Goal: Task Accomplishment & Management: Manage account settings

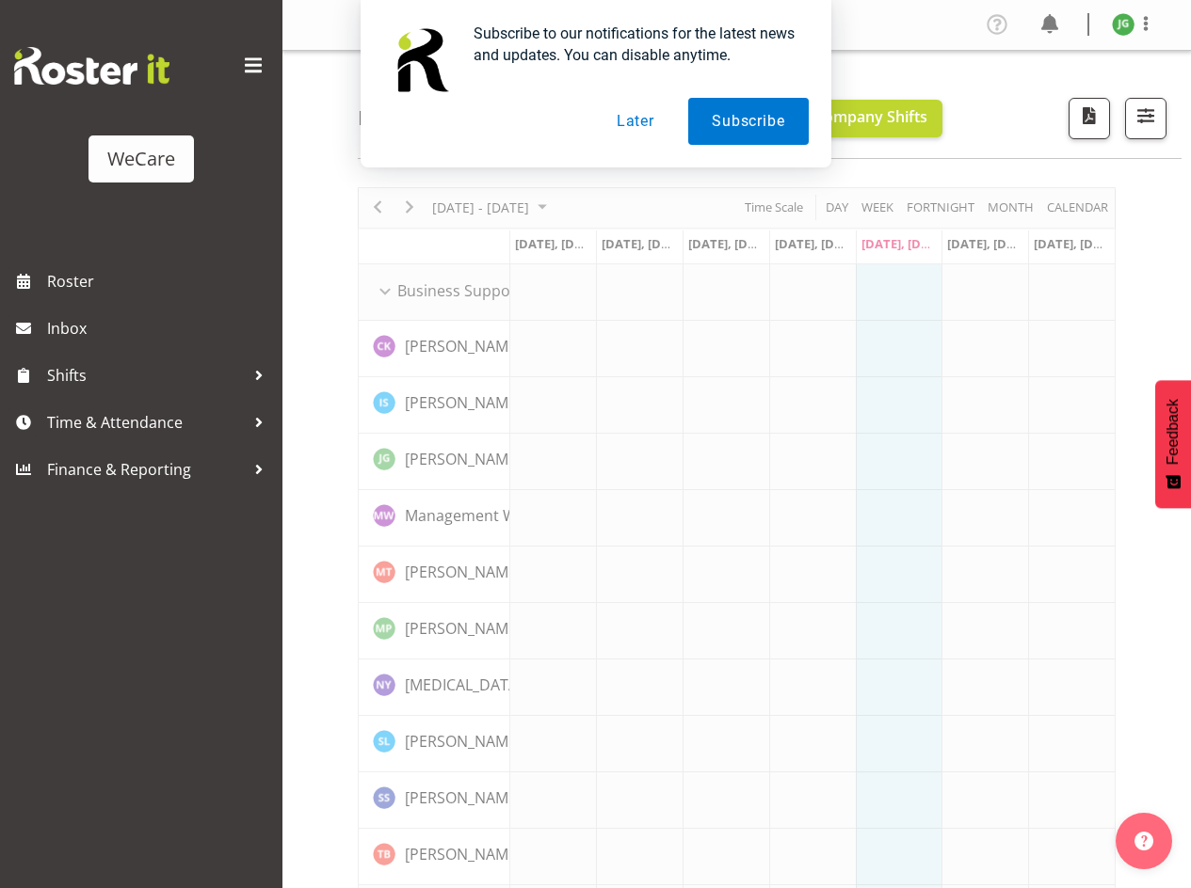
drag, startPoint x: 628, startPoint y: 123, endPoint x: 471, endPoint y: 127, distance: 157.2
click at [621, 127] on button "Later" at bounding box center [635, 121] width 85 height 47
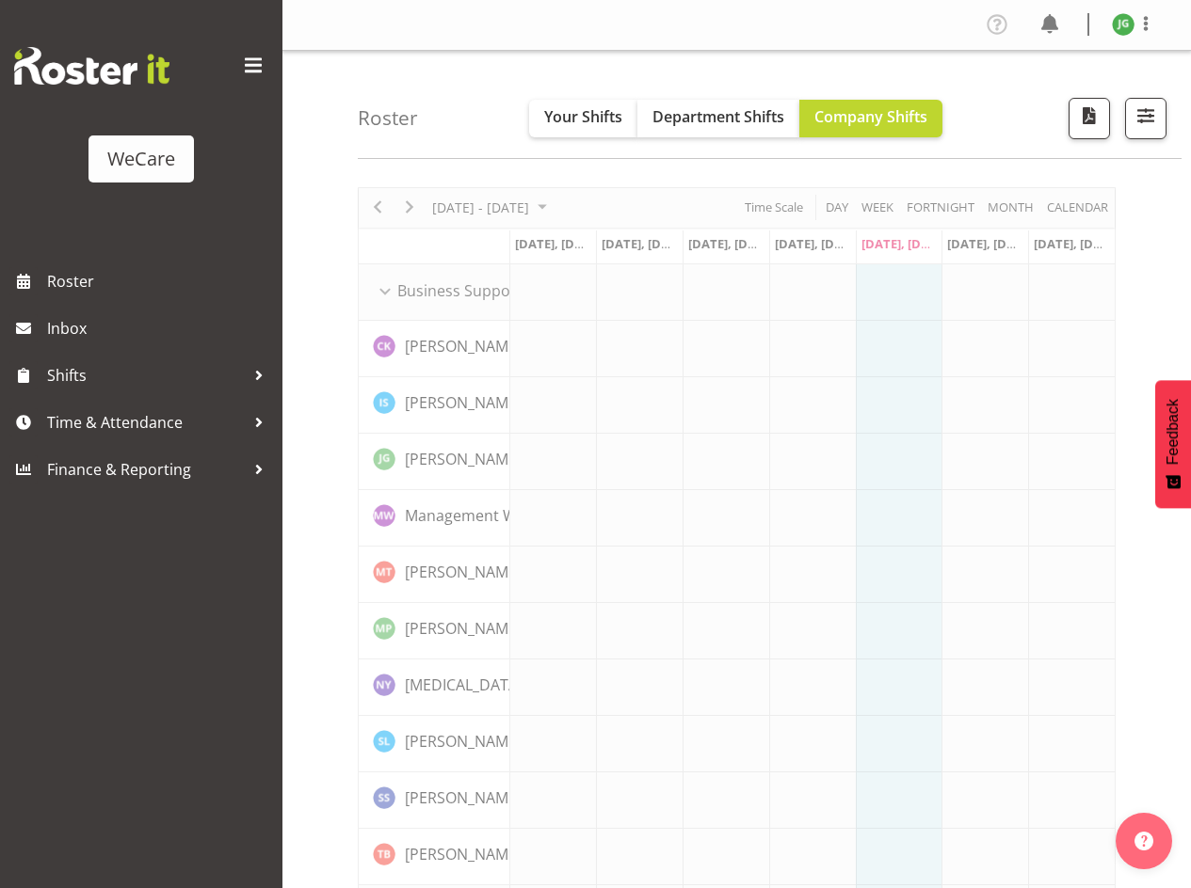
drag, startPoint x: 249, startPoint y: 60, endPoint x: 1041, endPoint y: 53, distance: 791.6
click at [250, 61] on span at bounding box center [253, 66] width 30 height 30
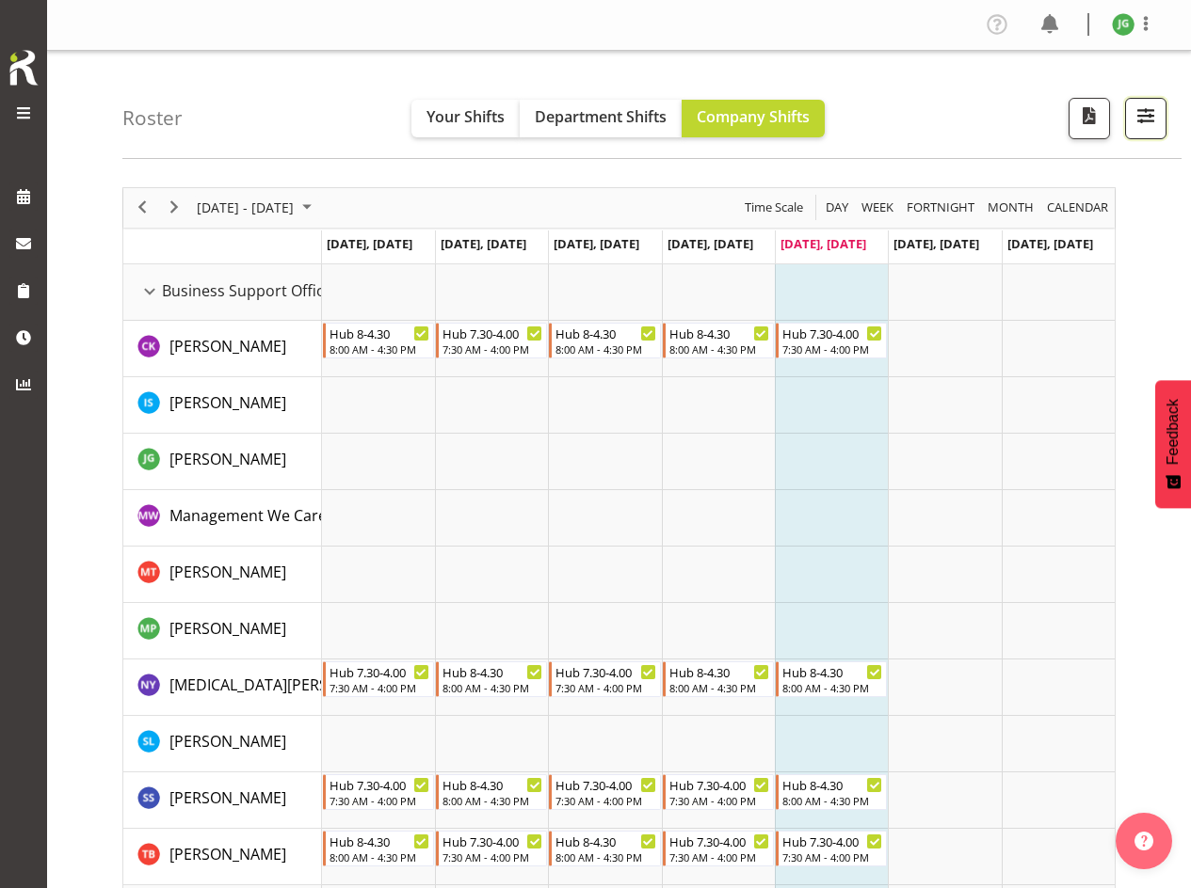
click at [1151, 120] on span "button" at bounding box center [1145, 116] width 24 height 24
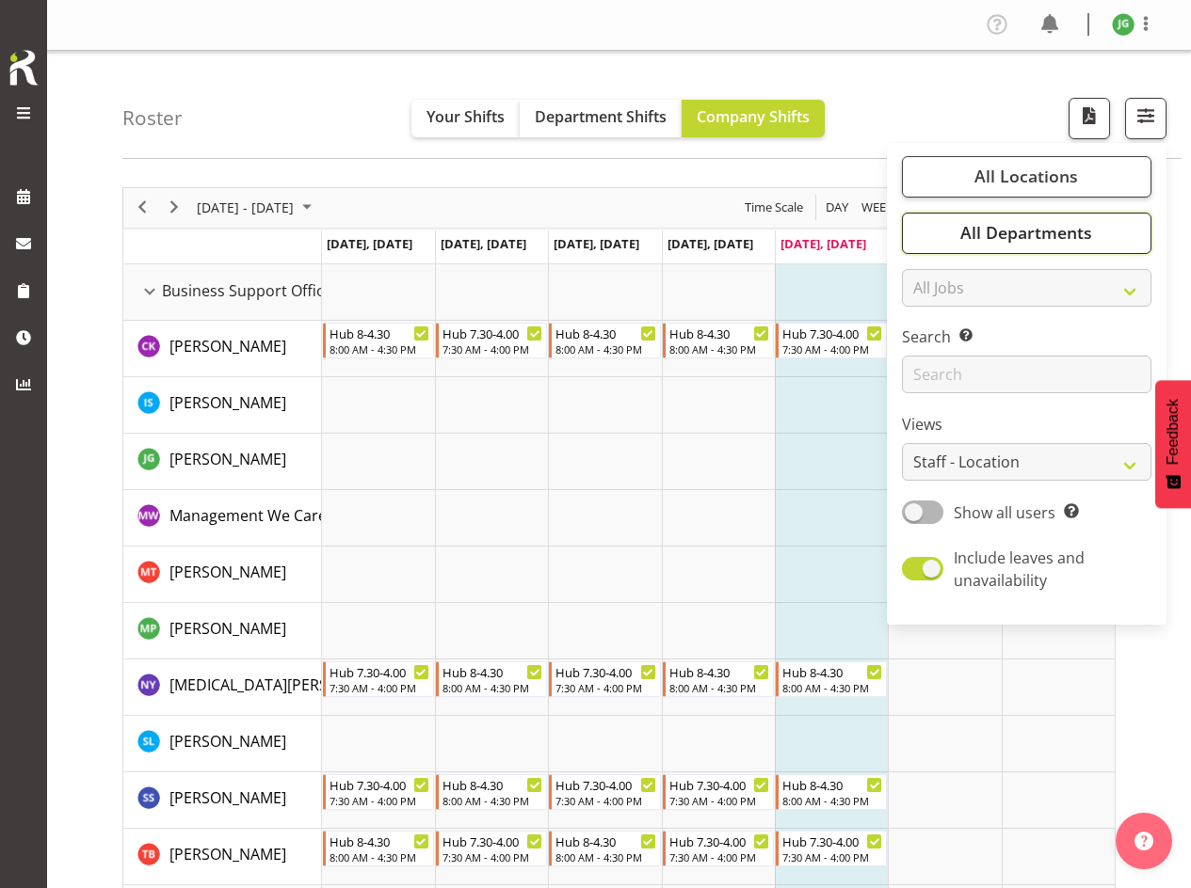
click at [962, 233] on span "All Departments" at bounding box center [1026, 232] width 132 height 23
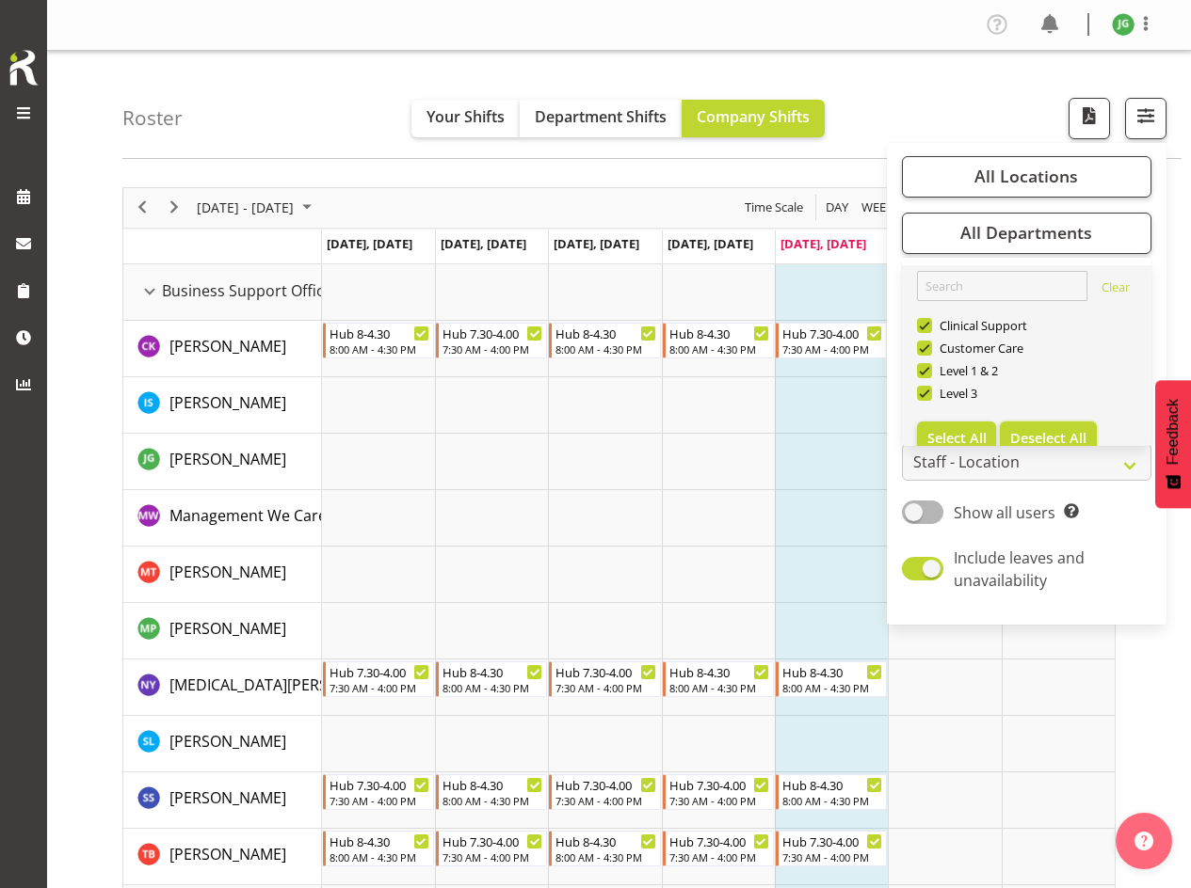
click at [1040, 439] on span "Deselect All" at bounding box center [1048, 438] width 76 height 18
checkbox input "false"
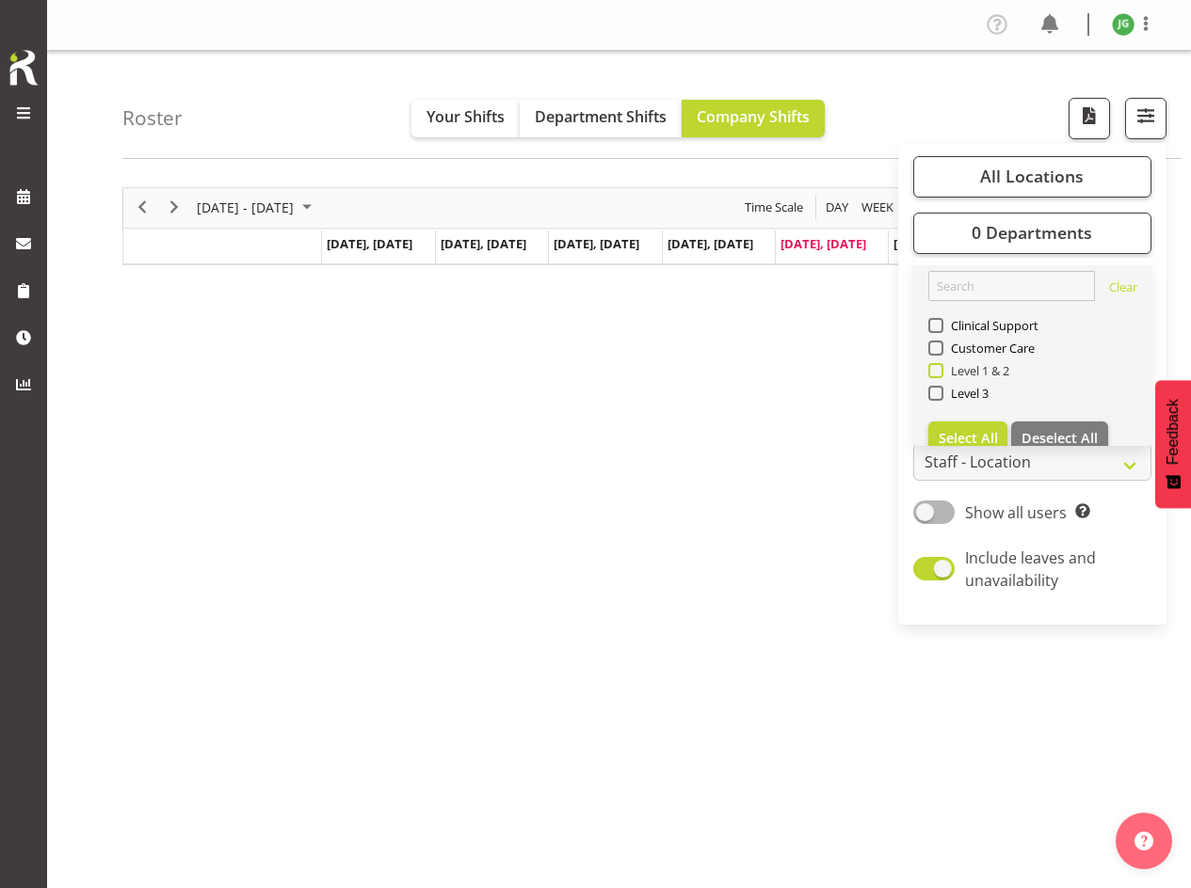
click at [937, 369] on span at bounding box center [935, 370] width 15 height 15
click at [937, 369] on input "Level 1 & 2" at bounding box center [934, 370] width 12 height 12
checkbox input "true"
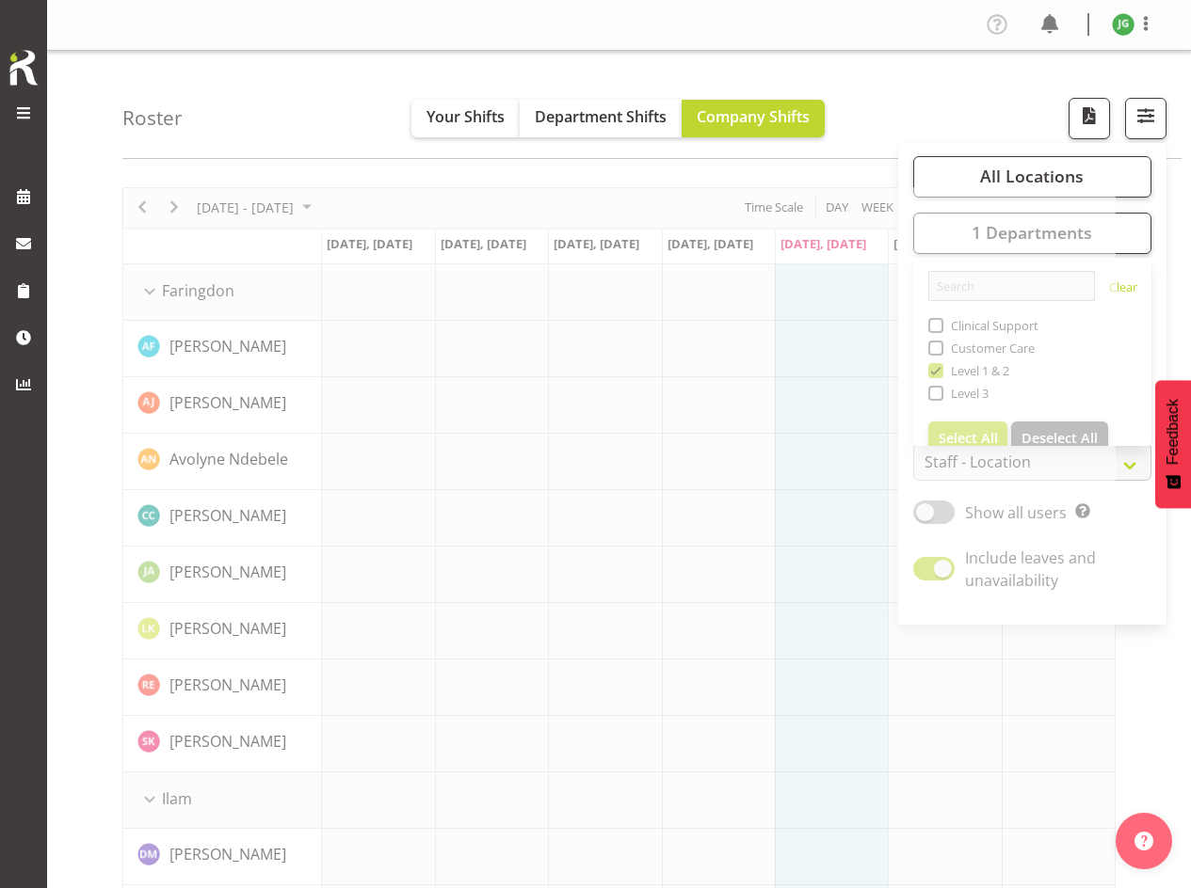
drag, startPoint x: 889, startPoint y: 98, endPoint x: 902, endPoint y: 137, distance: 41.4
click at [889, 99] on div "Roster Your Shifts Department Shifts Company Shifts All Locations Clear Busines…" at bounding box center [651, 105] width 1059 height 108
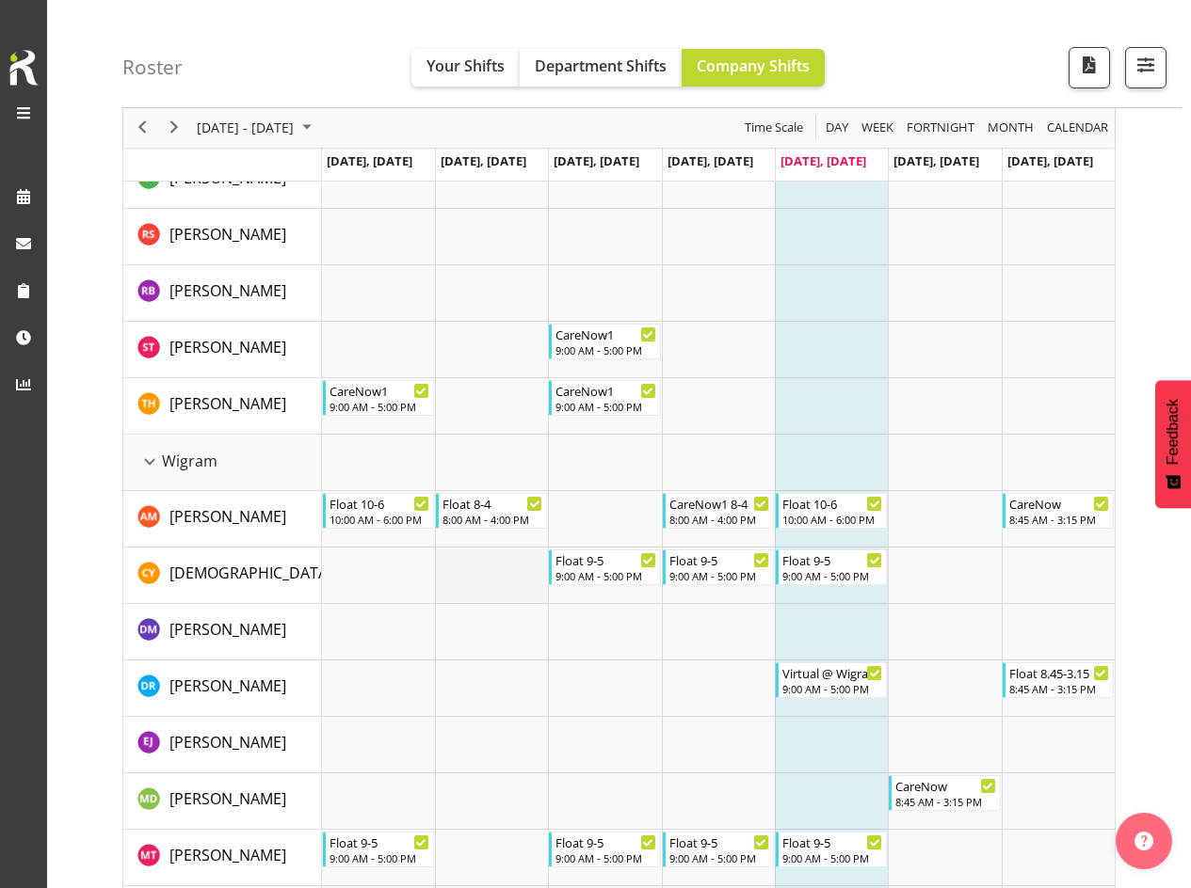
scroll to position [1694, 0]
